Goal: Task Accomplishment & Management: Use online tool/utility

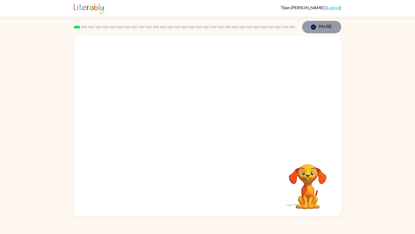
click at [314, 27] on icon "button" at bounding box center [313, 27] width 5 height 5
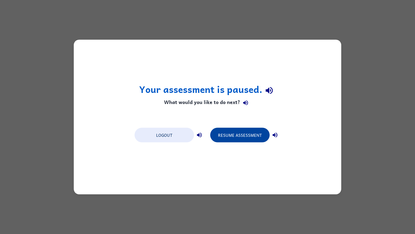
click at [241, 134] on button "Resume Assessment" at bounding box center [239, 135] width 59 height 15
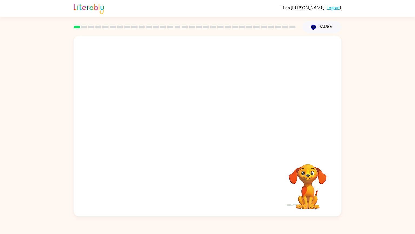
click at [241, 134] on div at bounding box center [208, 94] width 268 height 117
click at [186, 99] on video "Your browser must support playing .mp4 files to use Literably. Please try using…" at bounding box center [208, 94] width 268 height 117
click at [205, 133] on div at bounding box center [207, 129] width 35 height 20
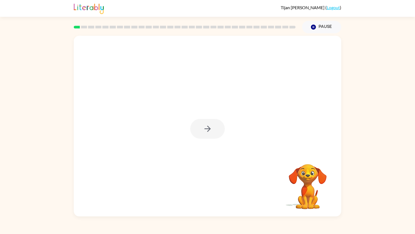
click at [205, 133] on div at bounding box center [207, 129] width 35 height 20
click at [205, 133] on icon "button" at bounding box center [207, 128] width 9 height 9
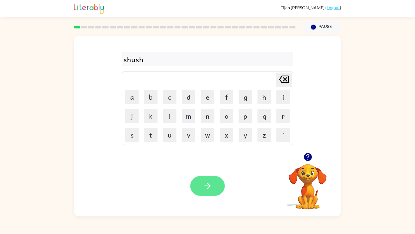
click at [217, 188] on button "button" at bounding box center [207, 186] width 35 height 20
click at [213, 95] on button "e" at bounding box center [208, 97] width 14 height 14
type button "e"
click at [134, 60] on div "apierence" at bounding box center [208, 59] width 168 height 11
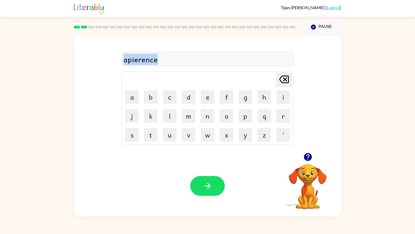
click at [134, 60] on div "apierence" at bounding box center [208, 59] width 168 height 11
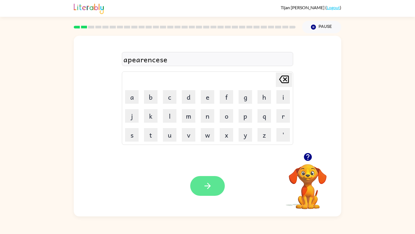
click at [207, 176] on button "button" at bounding box center [207, 186] width 35 height 20
click at [203, 190] on icon "button" at bounding box center [207, 185] width 9 height 9
click at [212, 187] on icon "button" at bounding box center [207, 185] width 9 height 9
click at [217, 181] on button "button" at bounding box center [207, 186] width 35 height 20
click at [216, 183] on button "button" at bounding box center [207, 186] width 35 height 20
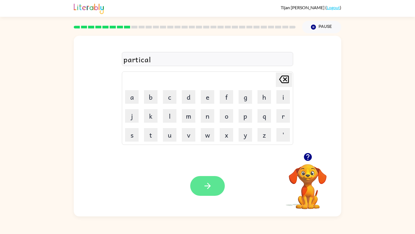
click at [213, 193] on button "button" at bounding box center [207, 186] width 35 height 20
click at [13, 226] on div "[PERSON_NAME] ( Logout ) Pause Pause recapcher Delete Delete last character inp…" at bounding box center [207, 117] width 415 height 234
click at [305, 164] on div at bounding box center [308, 157] width 54 height 14
click at [306, 169] on video "Your browser must support playing .mp4 files to use Literably. Please try using…" at bounding box center [308, 182] width 54 height 54
click at [308, 154] on icon "button" at bounding box center [308, 157] width 8 height 8
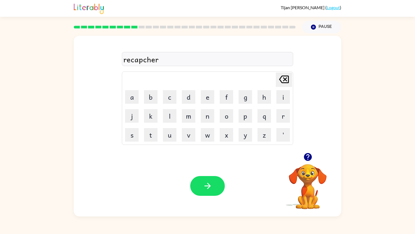
click at [146, 61] on div "recapcher" at bounding box center [208, 59] width 168 height 11
click at [144, 61] on div "recapcher" at bounding box center [208, 59] width 168 height 11
click at [209, 184] on icon "button" at bounding box center [207, 185] width 9 height 9
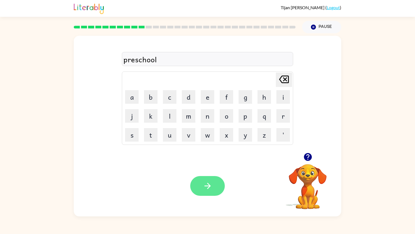
click at [212, 189] on button "button" at bounding box center [207, 186] width 35 height 20
click at [215, 189] on button "button" at bounding box center [207, 186] width 35 height 20
click at [212, 188] on icon "button" at bounding box center [207, 185] width 9 height 9
click at [200, 187] on button "button" at bounding box center [207, 186] width 35 height 20
click at [204, 186] on icon "button" at bounding box center [207, 185] width 9 height 9
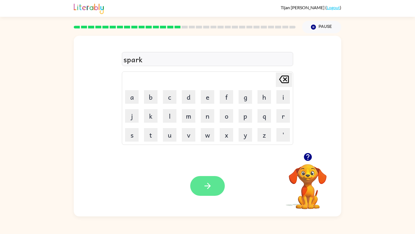
click at [207, 193] on button "button" at bounding box center [207, 186] width 35 height 20
click at [208, 184] on icon "button" at bounding box center [207, 185] width 9 height 9
click at [212, 191] on button "button" at bounding box center [207, 186] width 35 height 20
click at [205, 190] on icon "button" at bounding box center [207, 185] width 9 height 9
click at [152, 59] on div "incredibe" at bounding box center [208, 59] width 168 height 11
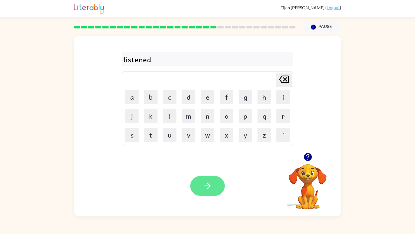
click at [209, 177] on button "button" at bounding box center [207, 186] width 35 height 20
click at [208, 174] on div "Your browser must support playing .mp4 files to use Literably. Please try using…" at bounding box center [208, 185] width 268 height 61
click at [211, 179] on button "button" at bounding box center [207, 186] width 35 height 20
click at [132, 61] on div "sustane" at bounding box center [208, 59] width 168 height 11
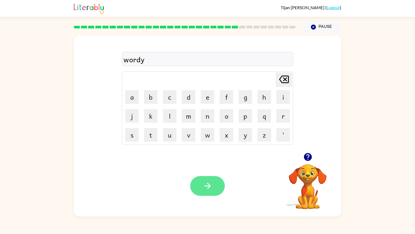
click at [217, 185] on button "button" at bounding box center [207, 186] width 35 height 20
click at [211, 181] on icon "button" at bounding box center [207, 185] width 9 height 9
click at [218, 187] on button "button" at bounding box center [207, 186] width 35 height 20
click at [214, 195] on button "button" at bounding box center [207, 186] width 35 height 20
click at [209, 188] on icon "button" at bounding box center [207, 185] width 9 height 9
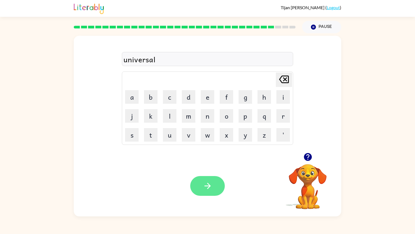
click at [209, 190] on icon "button" at bounding box center [207, 185] width 9 height 9
click at [212, 185] on button "button" at bounding box center [207, 186] width 35 height 20
click at [208, 193] on button "button" at bounding box center [207, 186] width 35 height 20
